Goal: Register for event/course: Sign up to attend an event or enroll in a course

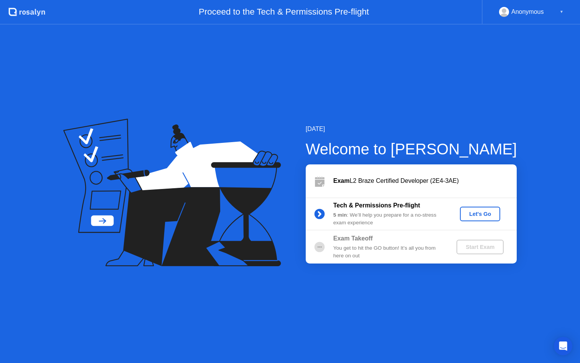
click at [480, 209] on button "Let's Go" at bounding box center [480, 214] width 40 height 15
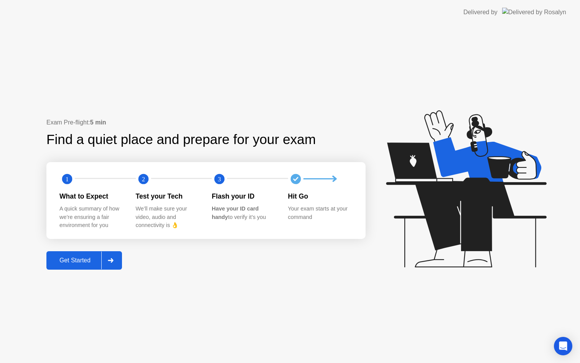
click at [84, 260] on div "Get Started" at bounding box center [75, 260] width 53 height 7
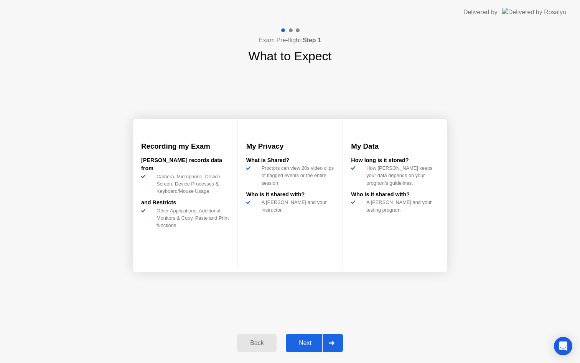
click at [315, 342] on div "Next" at bounding box center [305, 342] width 34 height 7
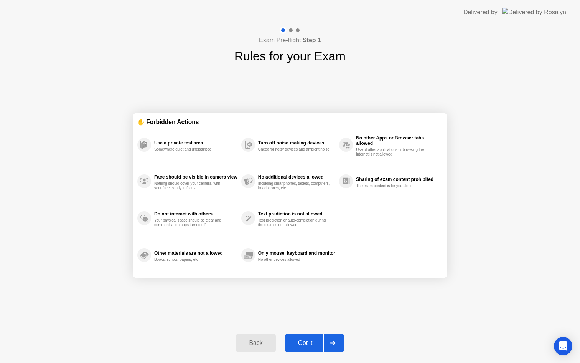
click at [305, 339] on div "Got it" at bounding box center [306, 342] width 36 height 7
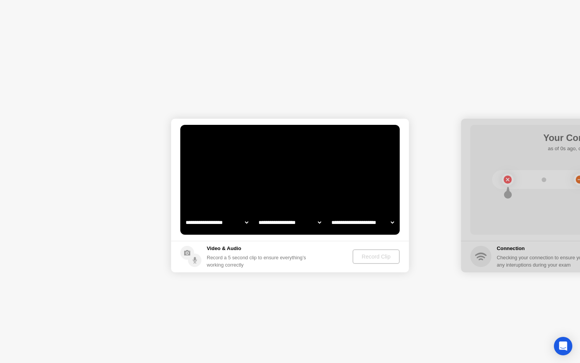
select select "**********"
select select "*******"
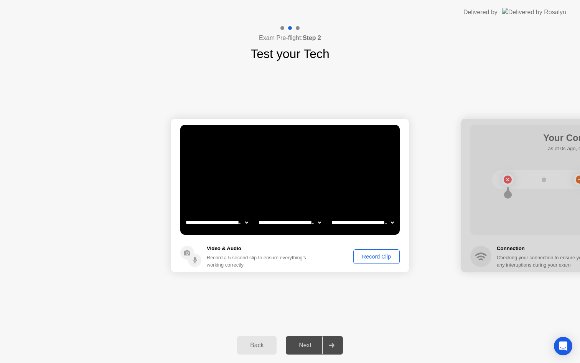
click at [382, 256] on div "Record Clip" at bounding box center [376, 256] width 41 height 6
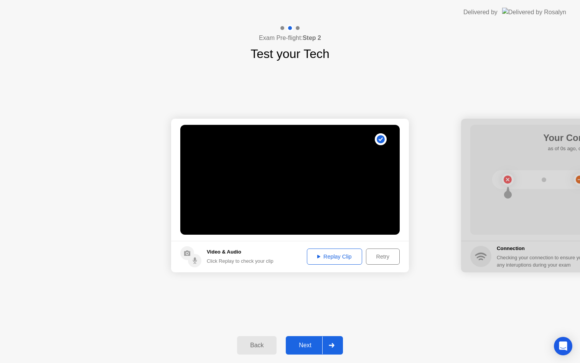
click at [314, 348] on div "Next" at bounding box center [305, 345] width 34 height 7
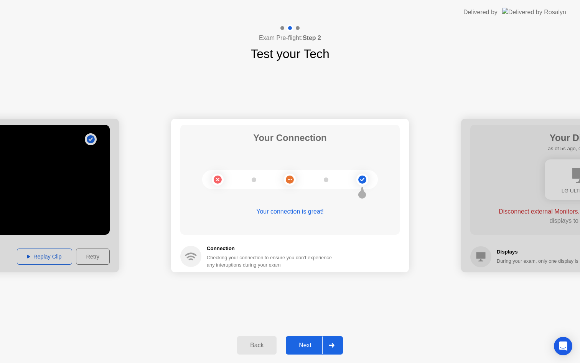
click at [306, 339] on button "Next" at bounding box center [314, 345] width 57 height 18
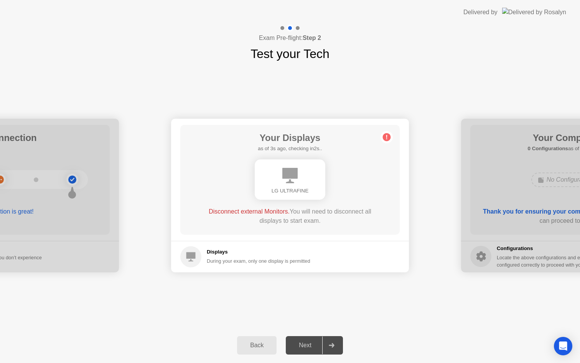
click at [309, 344] on div "Next" at bounding box center [305, 345] width 34 height 7
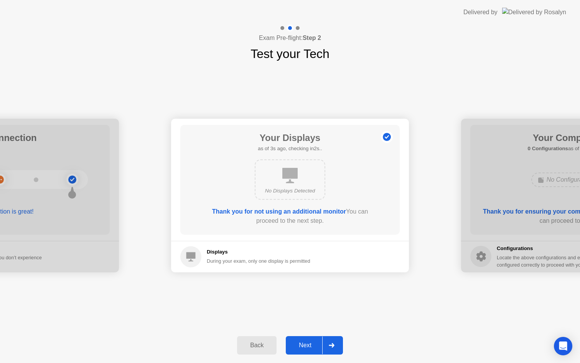
click at [314, 269] on footer "Displays During your exam, only one display is permitted" at bounding box center [290, 256] width 238 height 31
click at [308, 342] on div "Next" at bounding box center [305, 345] width 34 height 7
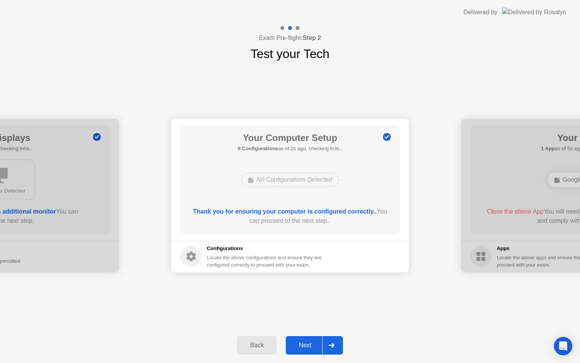
click at [308, 346] on div "Next" at bounding box center [305, 345] width 34 height 7
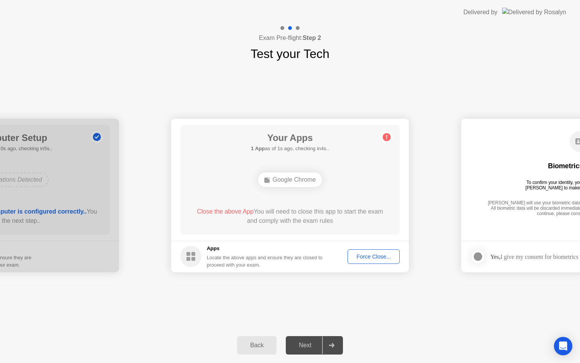
click at [371, 258] on div "Force Close..." at bounding box center [373, 256] width 47 height 6
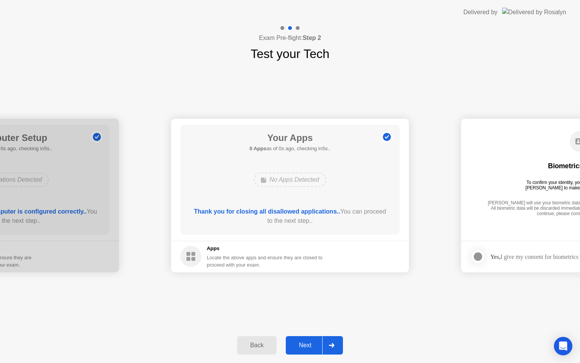
click at [305, 340] on button "Next" at bounding box center [314, 345] width 57 height 18
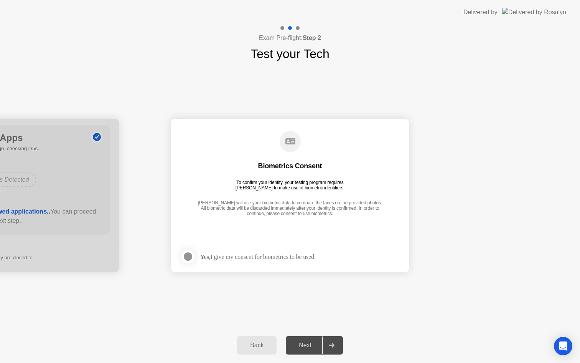
click at [187, 252] on div at bounding box center [188, 256] width 9 height 9
click at [309, 344] on div "Next" at bounding box center [305, 345] width 34 height 7
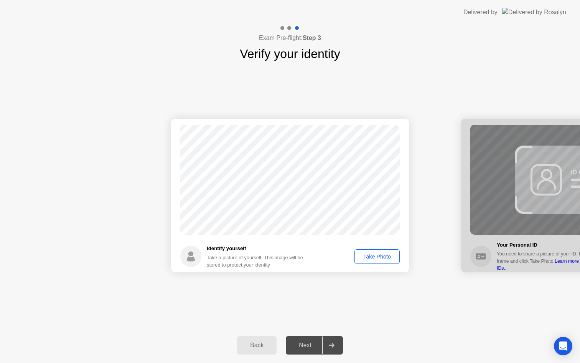
click at [375, 257] on div "Take Photo" at bounding box center [377, 256] width 40 height 6
click at [302, 342] on div "Next" at bounding box center [305, 345] width 34 height 7
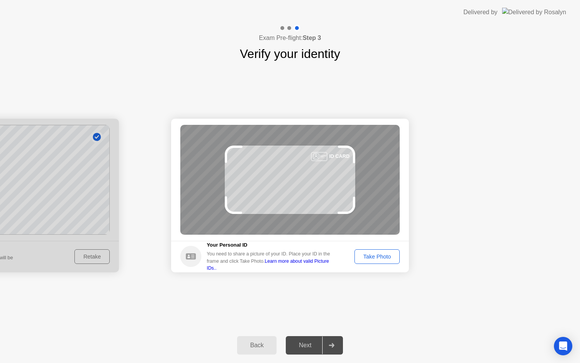
click at [377, 261] on button "Take Photo" at bounding box center [377, 256] width 45 height 15
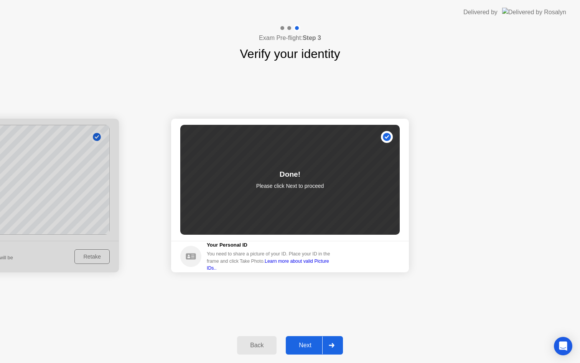
click at [309, 343] on div "Next" at bounding box center [305, 345] width 34 height 7
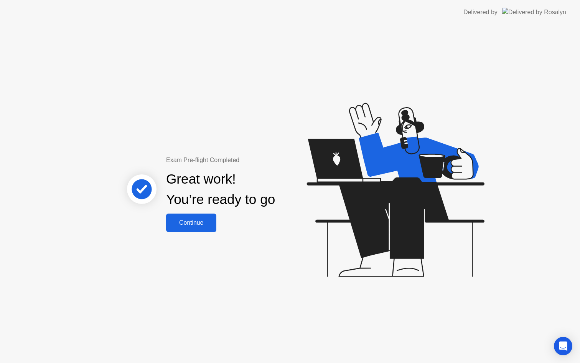
click at [208, 225] on div "Continue" at bounding box center [192, 222] width 46 height 7
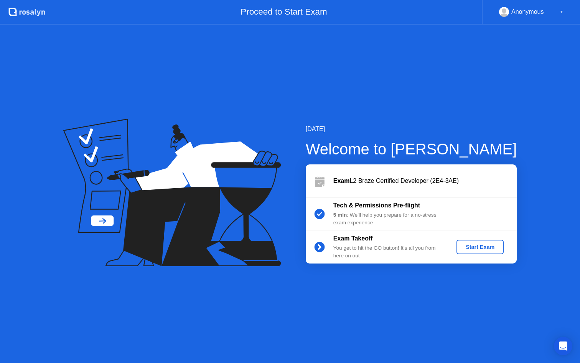
click at [467, 246] on div "Start Exam" at bounding box center [480, 247] width 41 height 6
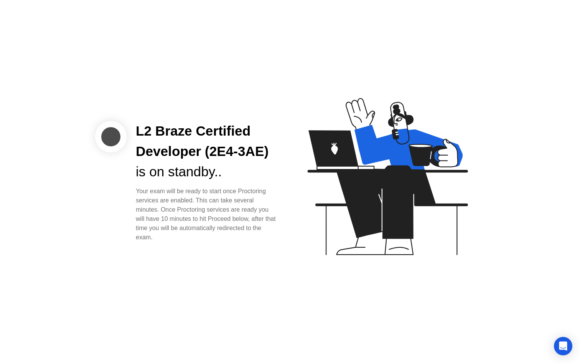
click at [257, 191] on div "Your exam will be ready to start once Proctoring services are enabled. This can…" at bounding box center [207, 214] width 142 height 55
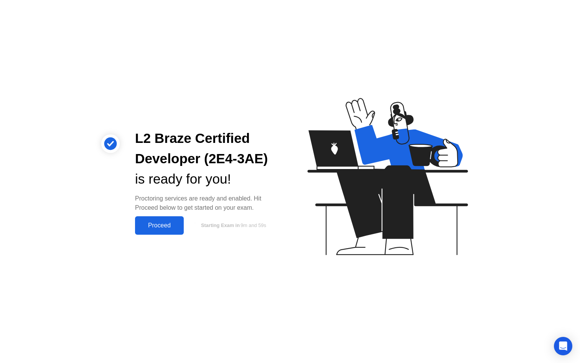
click at [172, 256] on div "L2 Braze Certified Developer (2E4-3AE) is ready for you! Proctoring services ar…" at bounding box center [290, 181] width 580 height 363
click at [171, 218] on button "Proceed" at bounding box center [159, 225] width 49 height 18
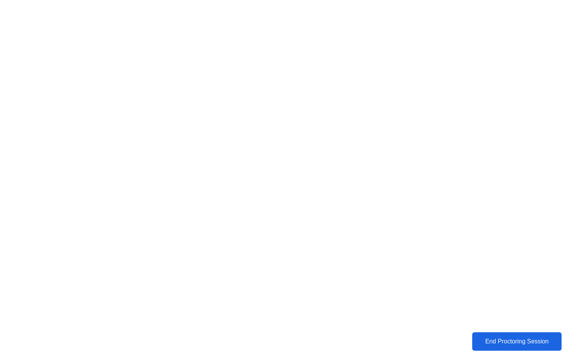
click at [486, 347] on button "End Proctoring Session" at bounding box center [518, 341] width 90 height 18
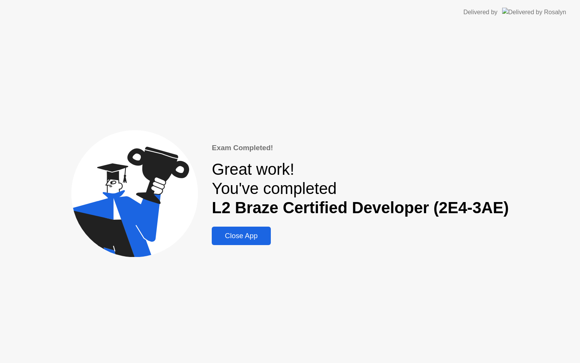
click at [237, 237] on div "Close App" at bounding box center [241, 235] width 54 height 8
